Goal: Find specific page/section: Find specific page/section

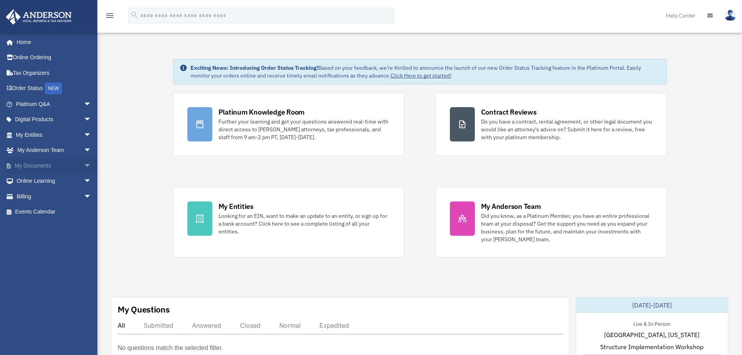
click at [84, 165] on span "arrow_drop_down" at bounding box center [92, 166] width 16 height 16
click at [50, 186] on link "Box" at bounding box center [57, 181] width 92 height 16
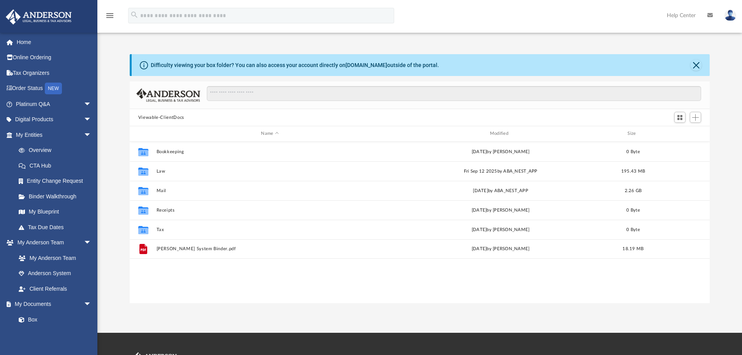
scroll to position [171, 574]
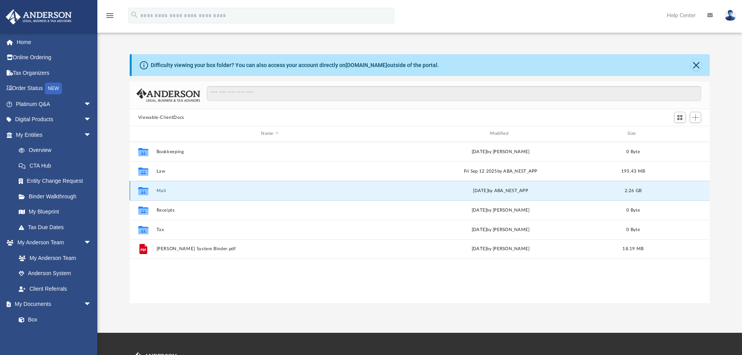
click at [160, 190] on button "Mail" at bounding box center [269, 190] width 227 height 5
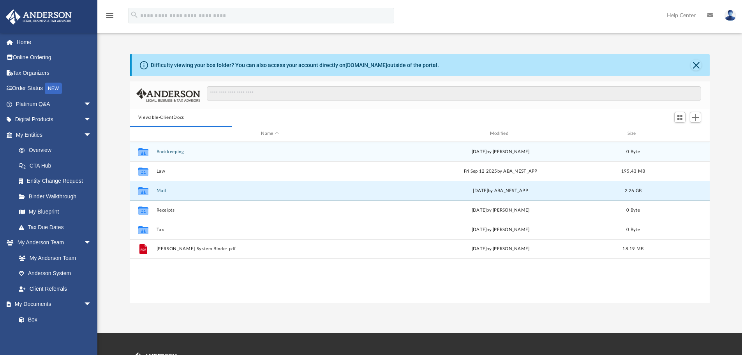
scroll to position [147, 574]
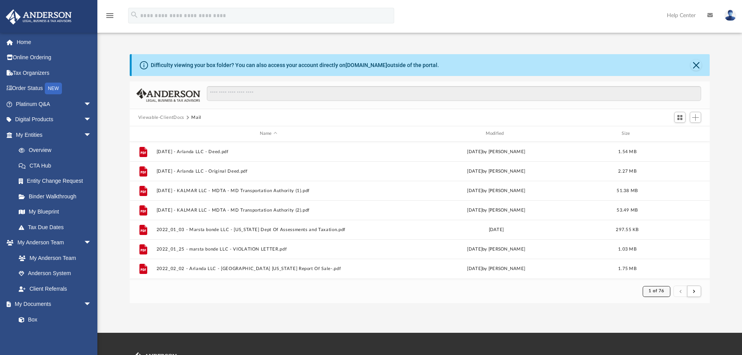
click at [661, 296] on button "1 of 76" at bounding box center [657, 291] width 28 height 11
click at [660, 271] on li "76" at bounding box center [663, 272] width 6 height 8
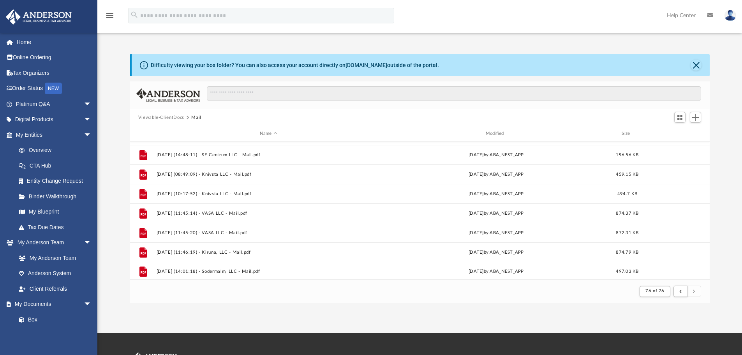
scroll to position [291, 0]
click at [682, 292] on button "submit" at bounding box center [680, 291] width 14 height 11
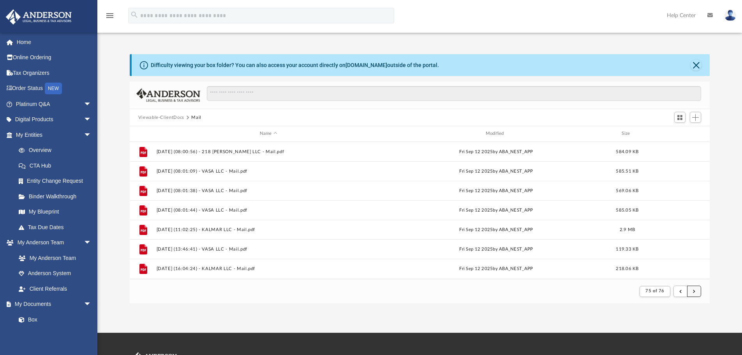
click at [691, 290] on button "submit" at bounding box center [694, 291] width 14 height 11
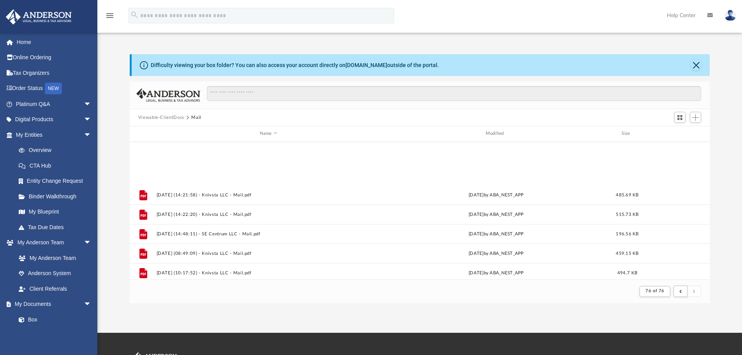
scroll to position [291, 0]
